Goal: Transaction & Acquisition: Book appointment/travel/reservation

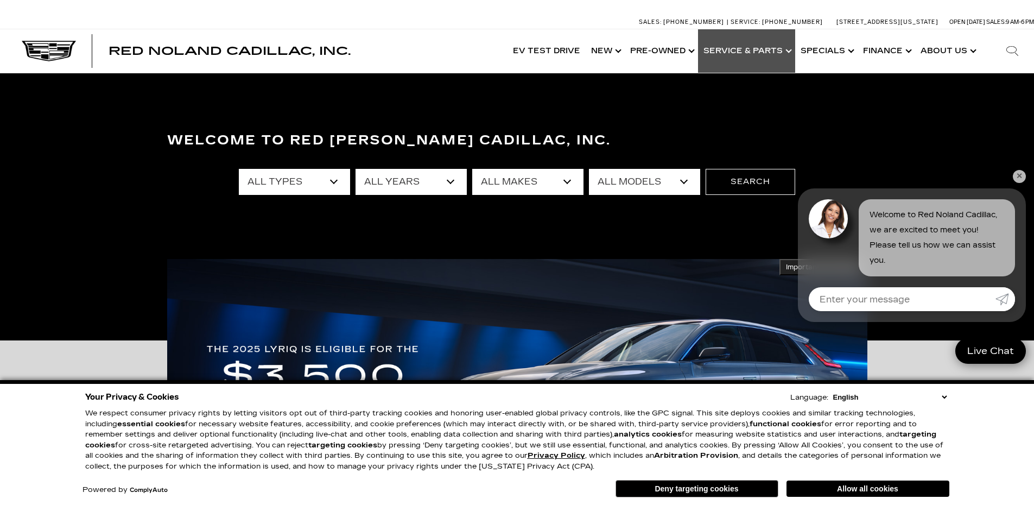
click at [738, 49] on link "Show Service & Parts" at bounding box center [746, 50] width 97 height 43
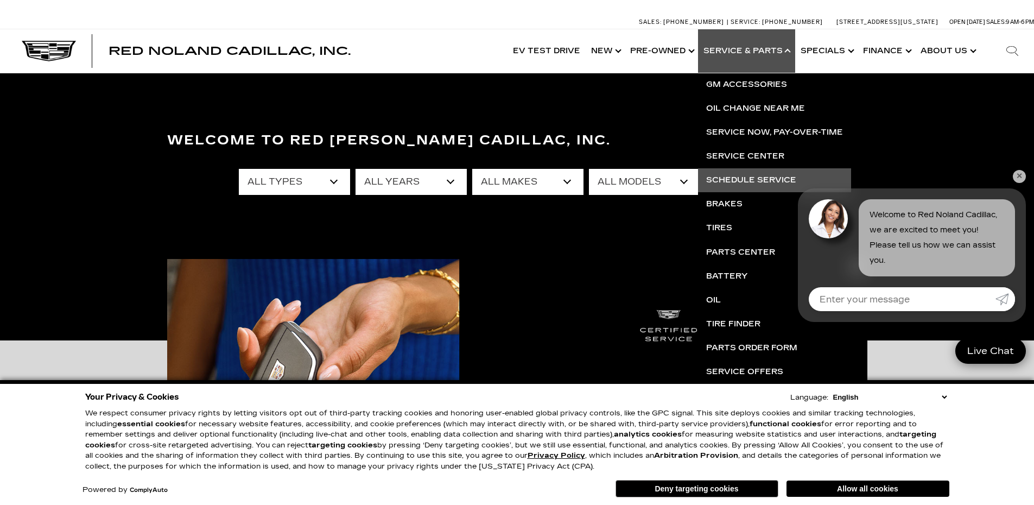
click at [737, 176] on link "Schedule Service" at bounding box center [774, 180] width 153 height 24
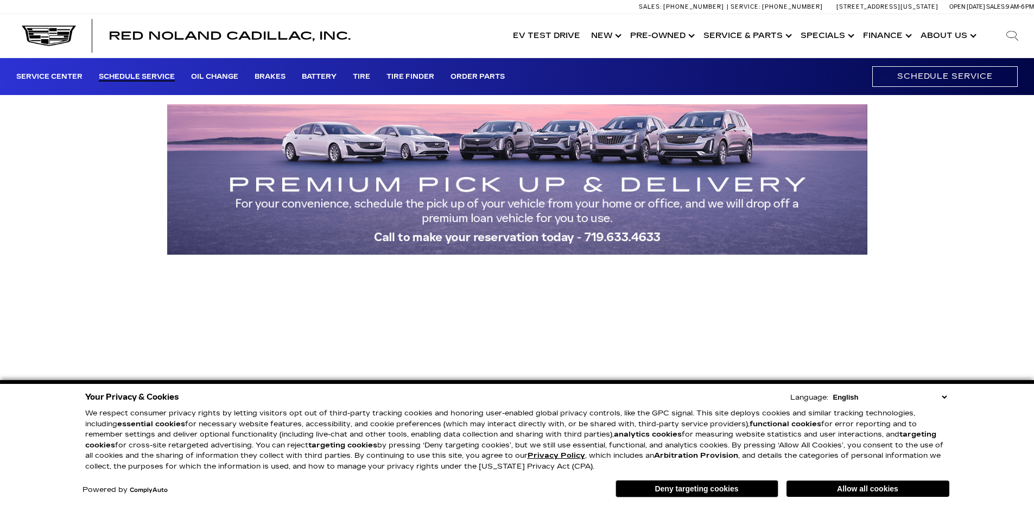
scroll to position [217, 0]
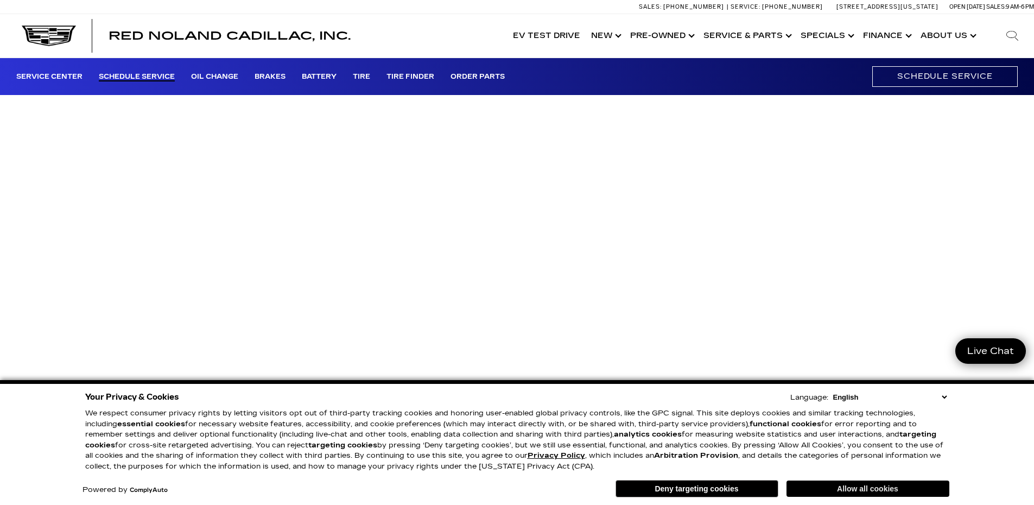
click at [865, 486] on button "Allow all cookies" at bounding box center [867, 488] width 163 height 16
